Goal: Task Accomplishment & Management: Manage account settings

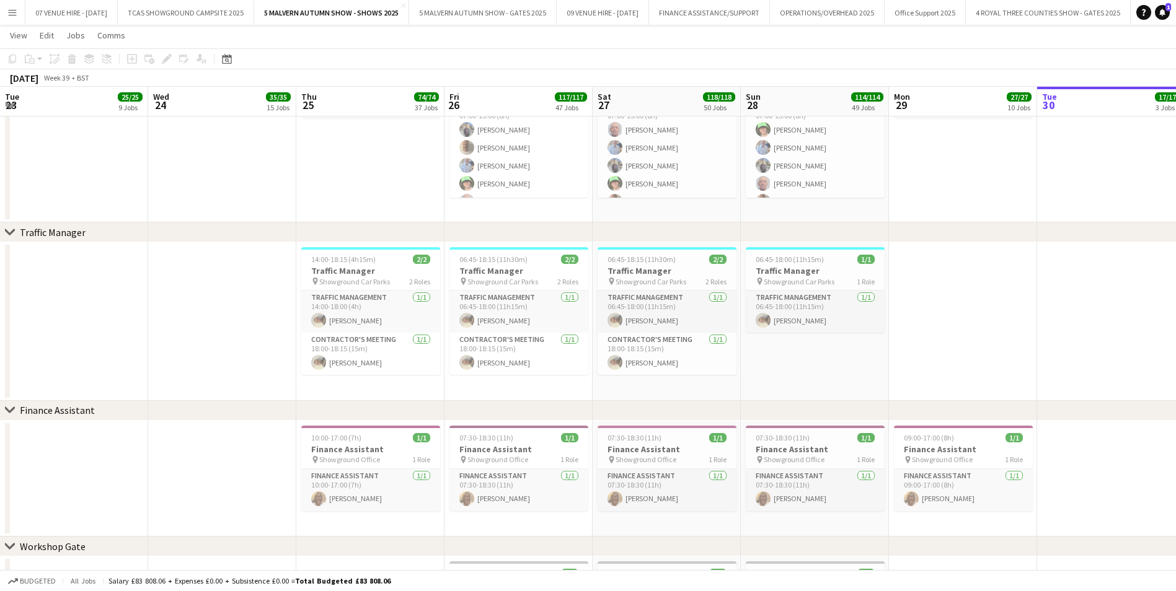
scroll to position [0, 284]
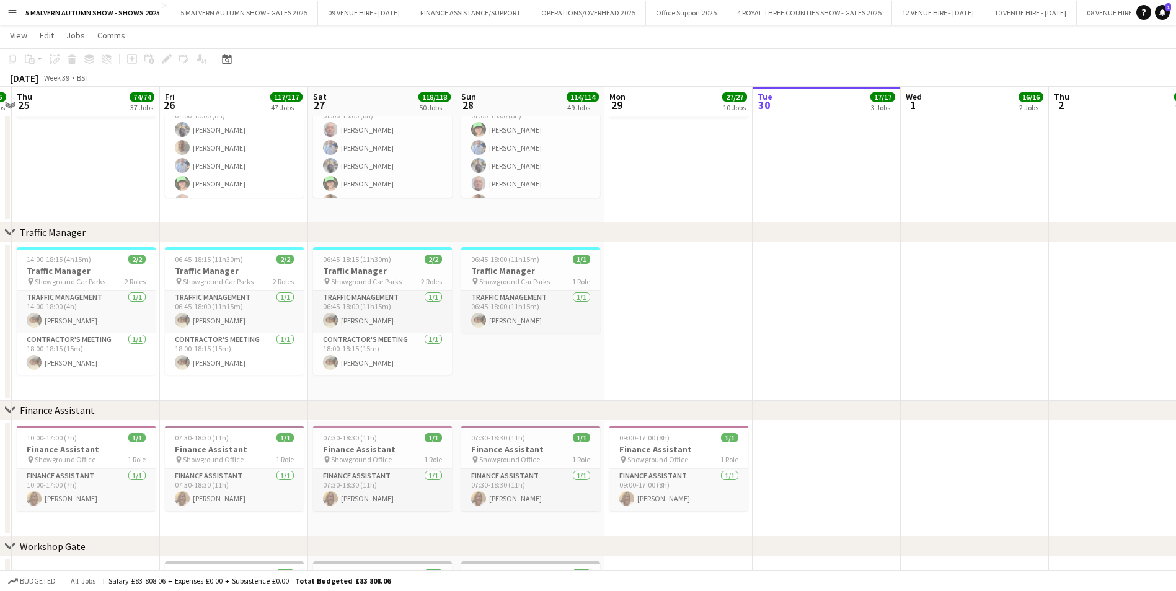
click at [292, 589] on div "Budgeted All jobs Salary £83 808.06 + Expenses £0.00 + Subsistence £0.00 = Tota…" at bounding box center [588, 580] width 1176 height 21
click at [275, 12] on button "5 MALVERN AUTUMN SHOW - GATES 2025 Close" at bounding box center [243, 13] width 147 height 24
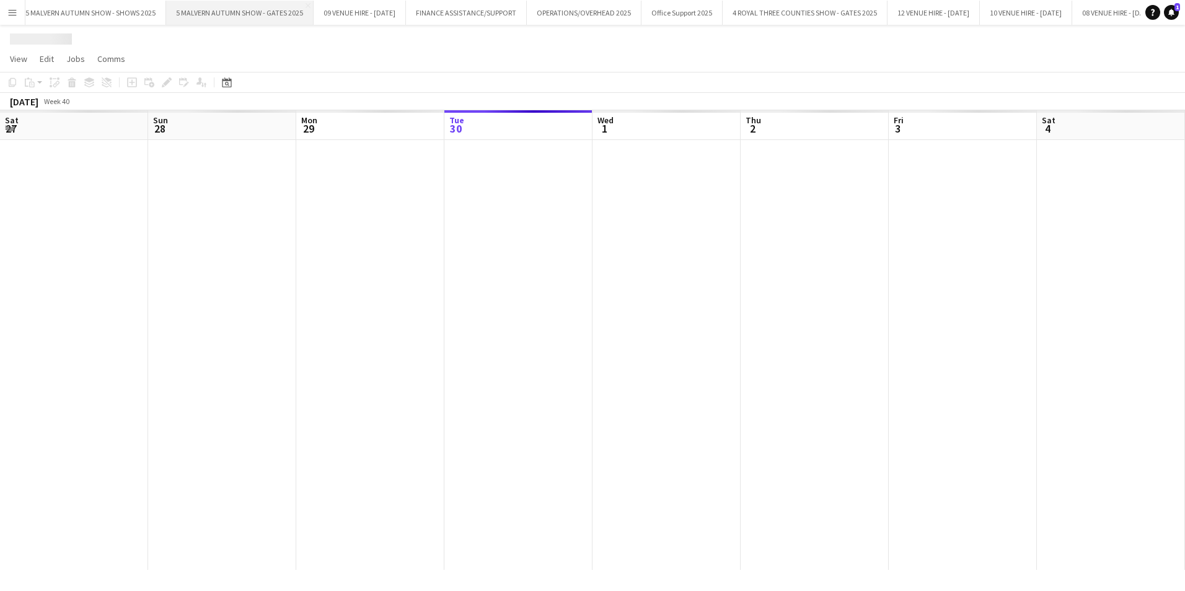
scroll to position [0, 296]
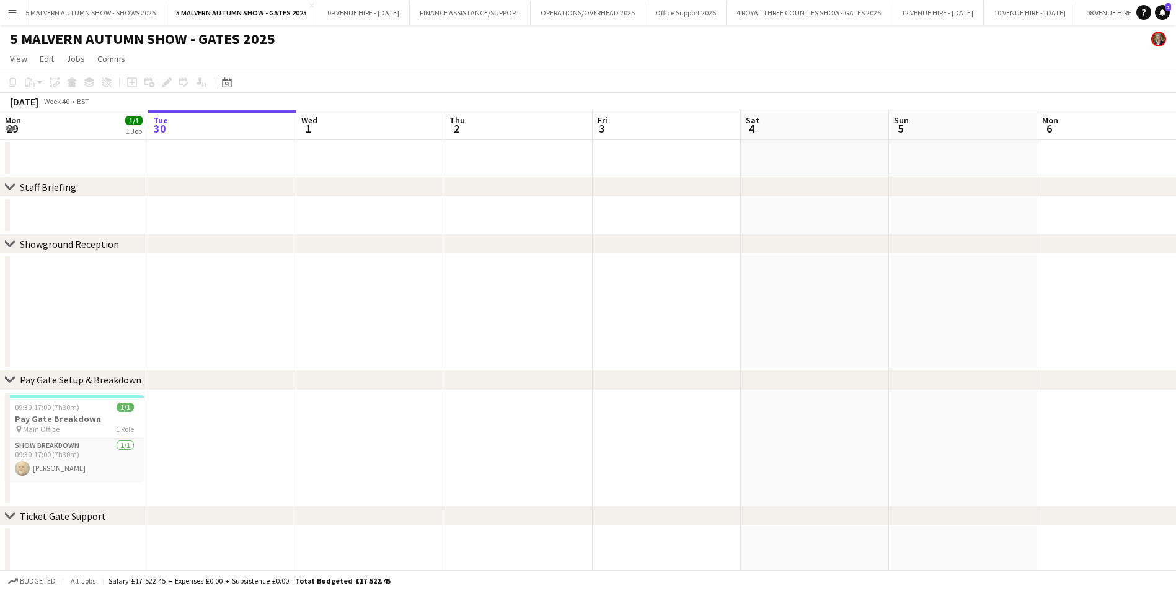
click at [13, 11] on app-icon "Menu" at bounding box center [12, 12] width 10 height 10
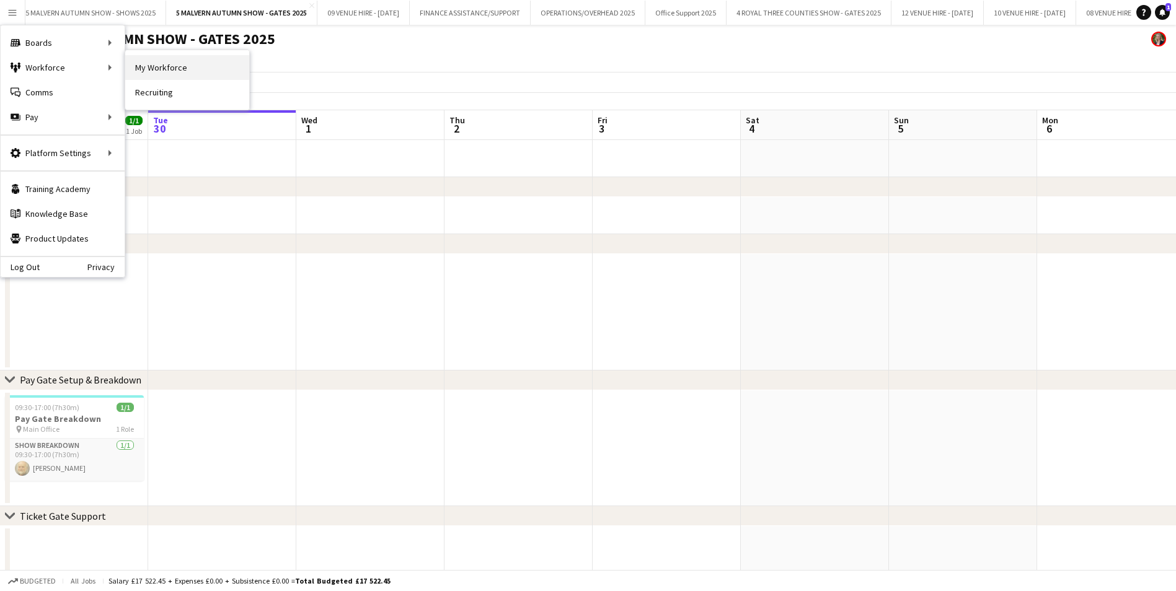
click at [169, 71] on link "My Workforce" at bounding box center [187, 67] width 124 height 25
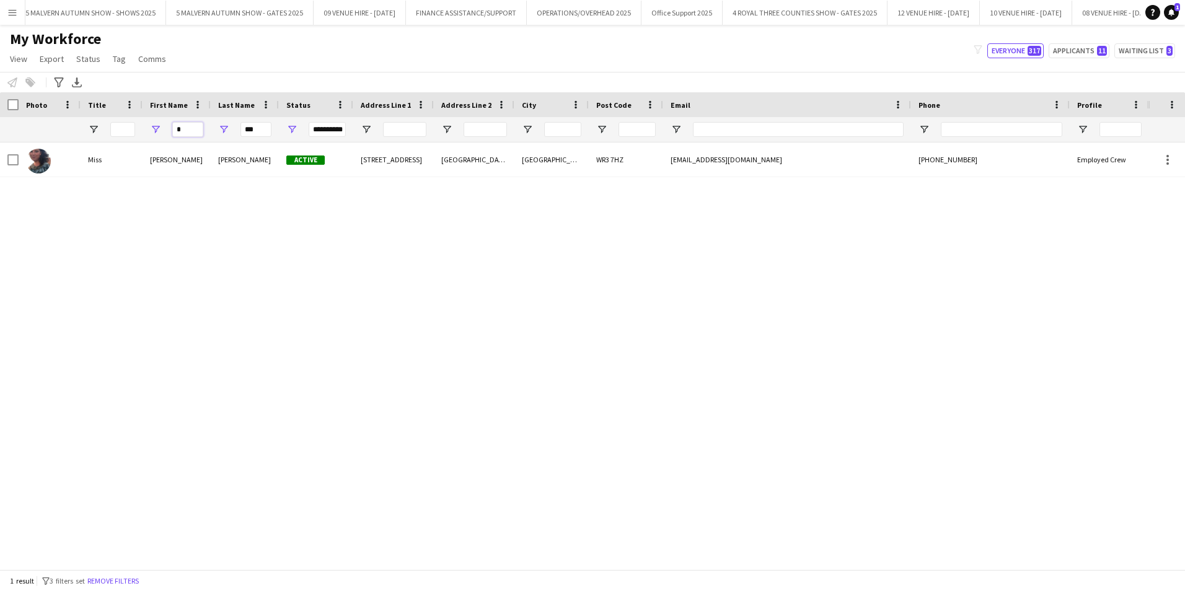
drag, startPoint x: 189, startPoint y: 126, endPoint x: 157, endPoint y: 134, distance: 33.2
click at [157, 134] on div "*" at bounding box center [177, 129] width 68 height 25
type input "*"
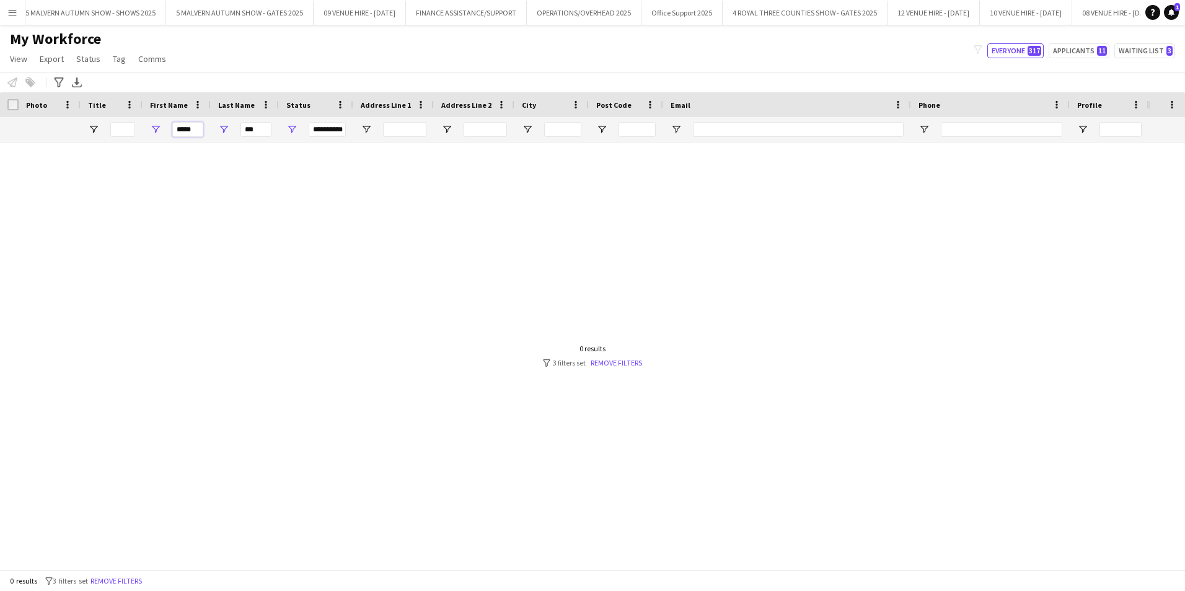
type input "*****"
drag, startPoint x: 266, startPoint y: 124, endPoint x: 219, endPoint y: 143, distance: 51.2
click at [219, 143] on div "Workforce Details Photo Title City" at bounding box center [592, 330] width 1185 height 477
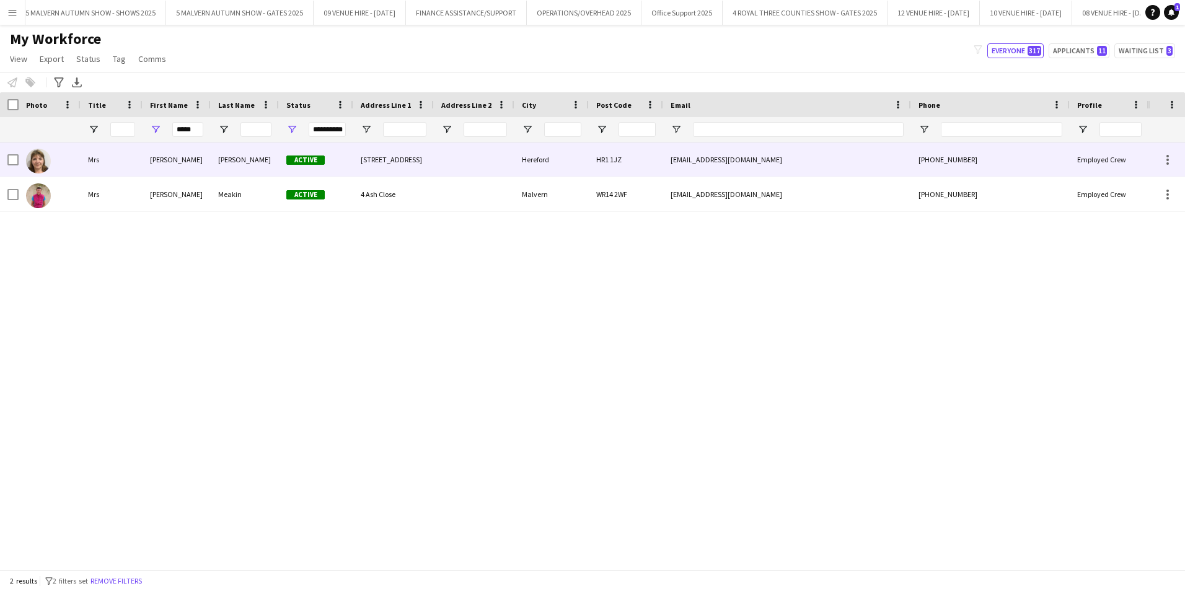
click at [37, 162] on img at bounding box center [38, 161] width 25 height 25
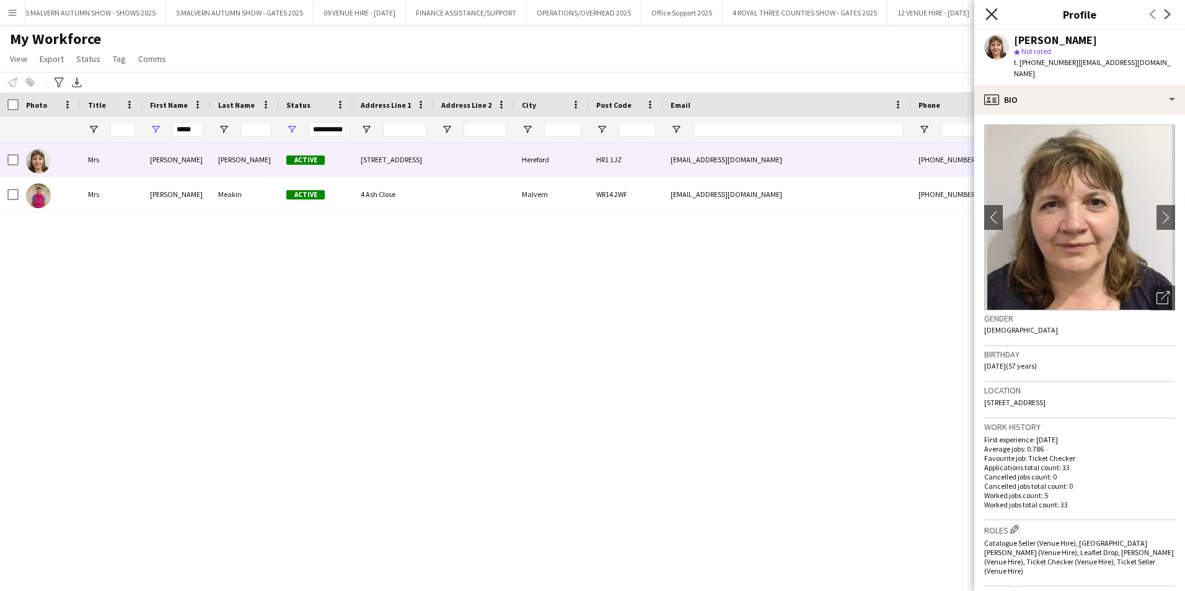
click at [995, 9] on icon "Close pop-in" at bounding box center [991, 14] width 12 height 12
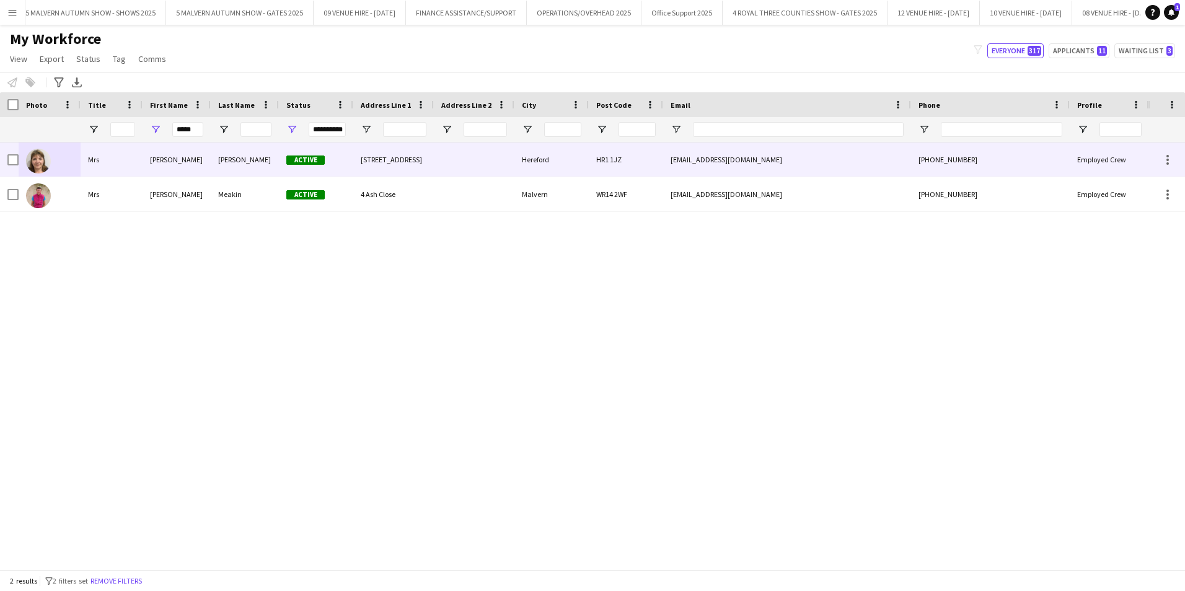
click at [37, 166] on img at bounding box center [38, 161] width 25 height 25
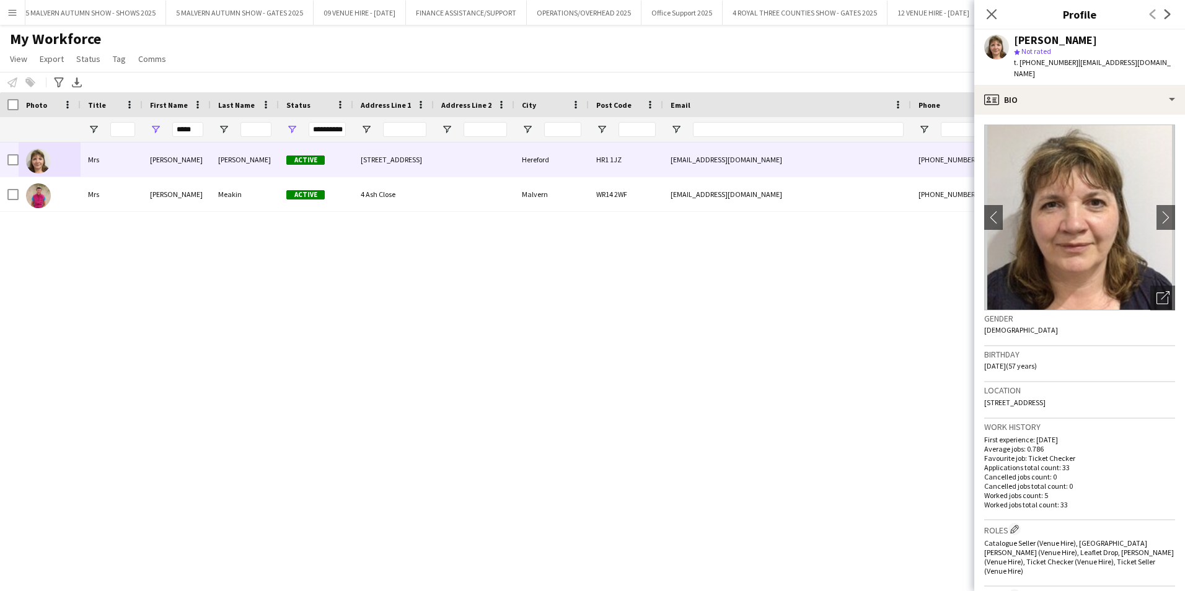
click at [464, 446] on div "[PERSON_NAME] Active [STREET_ADDRESS] [EMAIL_ADDRESS][DOMAIN_NAME] [PHONE_NUMBE…" at bounding box center [574, 352] width 1148 height 418
click at [992, 15] on icon at bounding box center [991, 14] width 12 height 12
